Goal: Find specific page/section: Find specific page/section

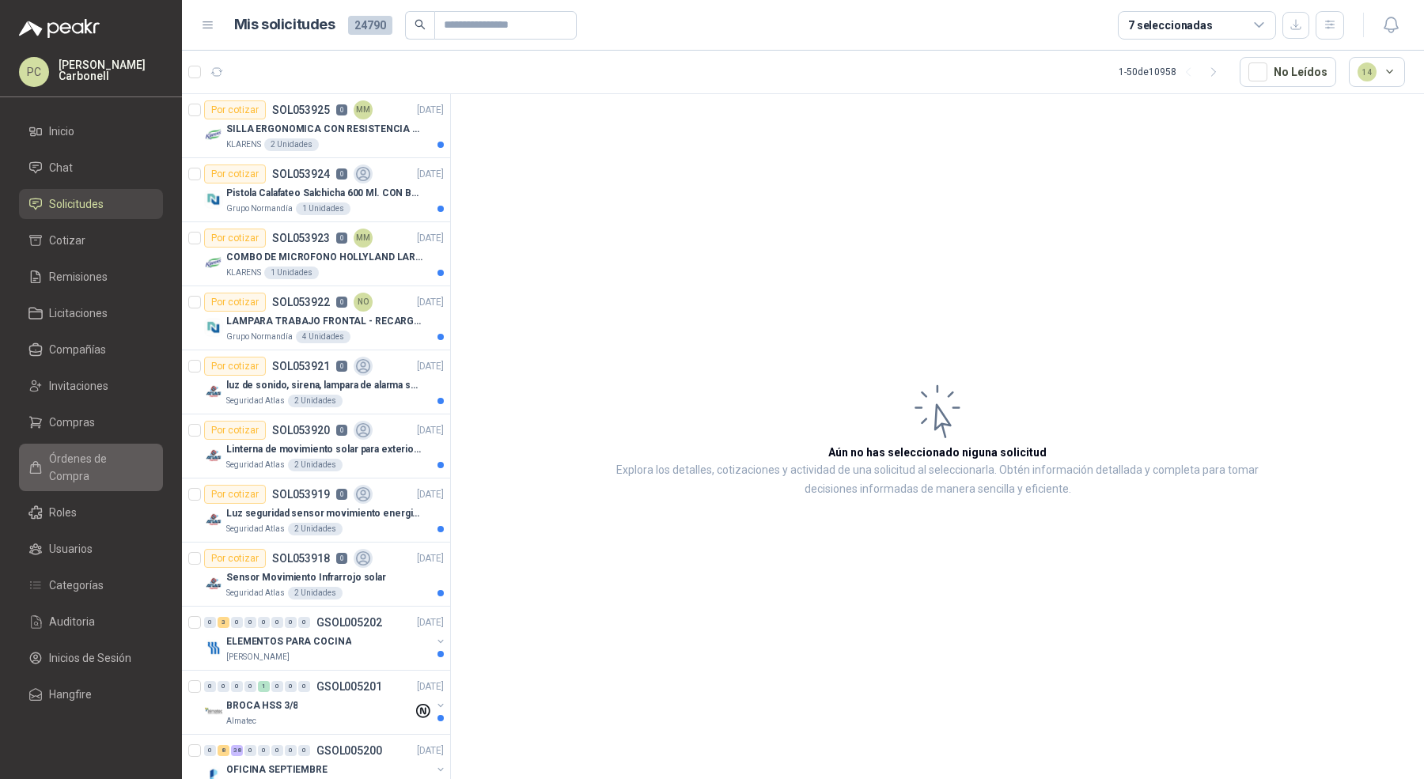
click at [92, 471] on link "Órdenes de Compra" at bounding box center [91, 467] width 144 height 47
